Goal: Task Accomplishment & Management: Manage account settings

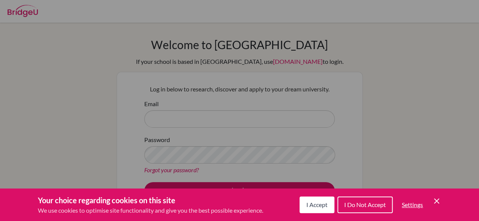
click at [436, 202] on icon "Save and close" at bounding box center [436, 201] width 5 height 5
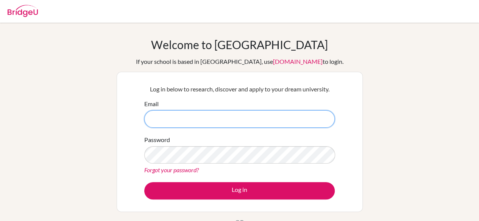
click at [172, 121] on input "Email" at bounding box center [239, 119] width 190 height 17
type input "g"
type input "r"
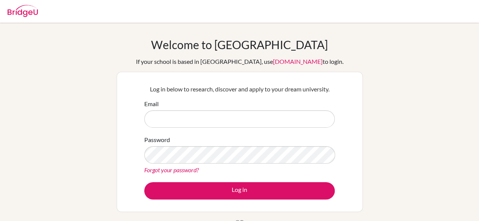
click at [204, 119] on input "Email" at bounding box center [239, 119] width 190 height 17
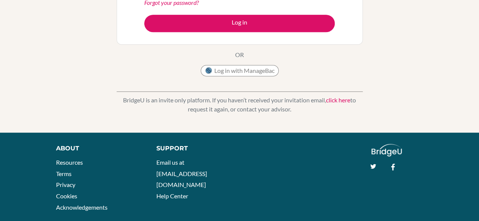
scroll to position [167, 0]
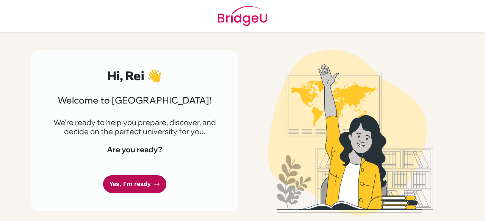
click at [140, 187] on link "Yes, I'm ready" at bounding box center [134, 185] width 63 height 18
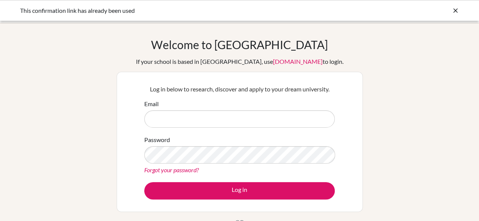
click at [172, 122] on input "Email" at bounding box center [239, 119] width 190 height 17
type input "g103154@asb.ac.th"
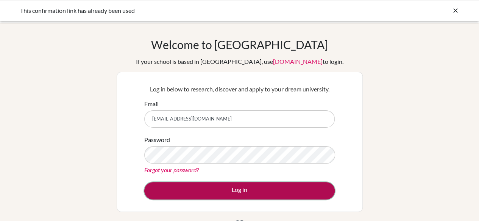
click at [206, 192] on button "Log in" at bounding box center [239, 190] width 190 height 17
